Goal: Find specific page/section: Find specific page/section

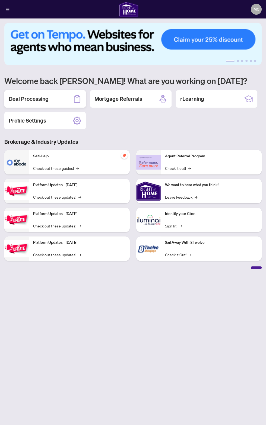
click at [45, 100] on h2 "Deal Processing" at bounding box center [29, 99] width 40 height 8
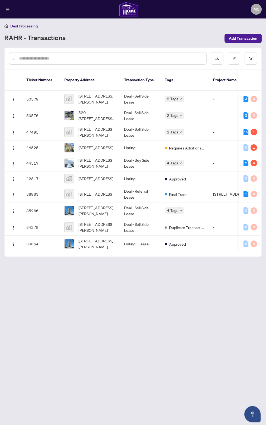
click at [140, 99] on td "Deal - Sell Side Lease" at bounding box center [140, 99] width 41 height 17
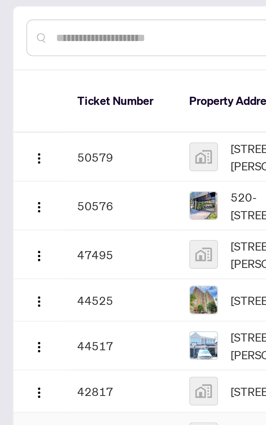
scroll to position [0, 0]
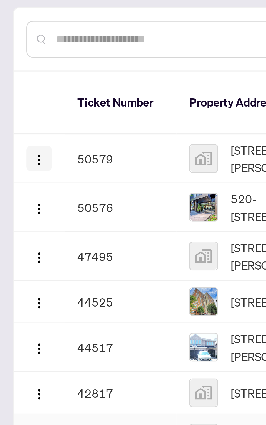
click at [14, 97] on img "button" at bounding box center [13, 99] width 4 height 4
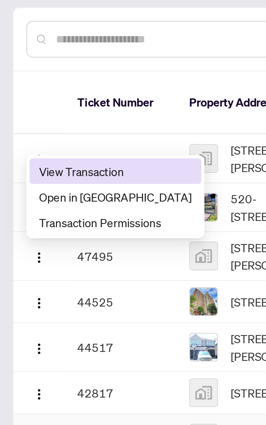
click at [35, 103] on span "View Transaction" at bounding box center [39, 103] width 52 height 6
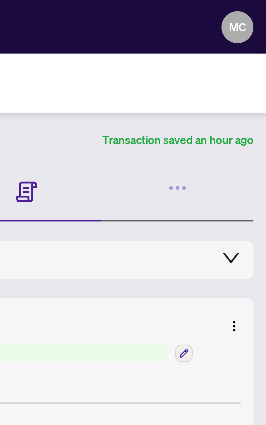
click at [247, 48] on article "Transaction saved an hour ago" at bounding box center [236, 48] width 51 height 6
click at [237, 66] on icon "button" at bounding box center [237, 64] width 8 height 8
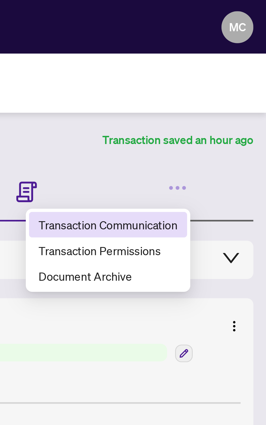
click at [230, 78] on span "Transaction Communication" at bounding box center [212, 76] width 47 height 6
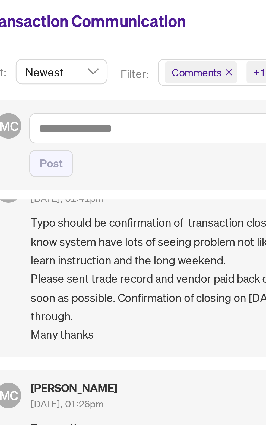
scroll to position [26, 0]
